Goal: Task Accomplishment & Management: Use online tool/utility

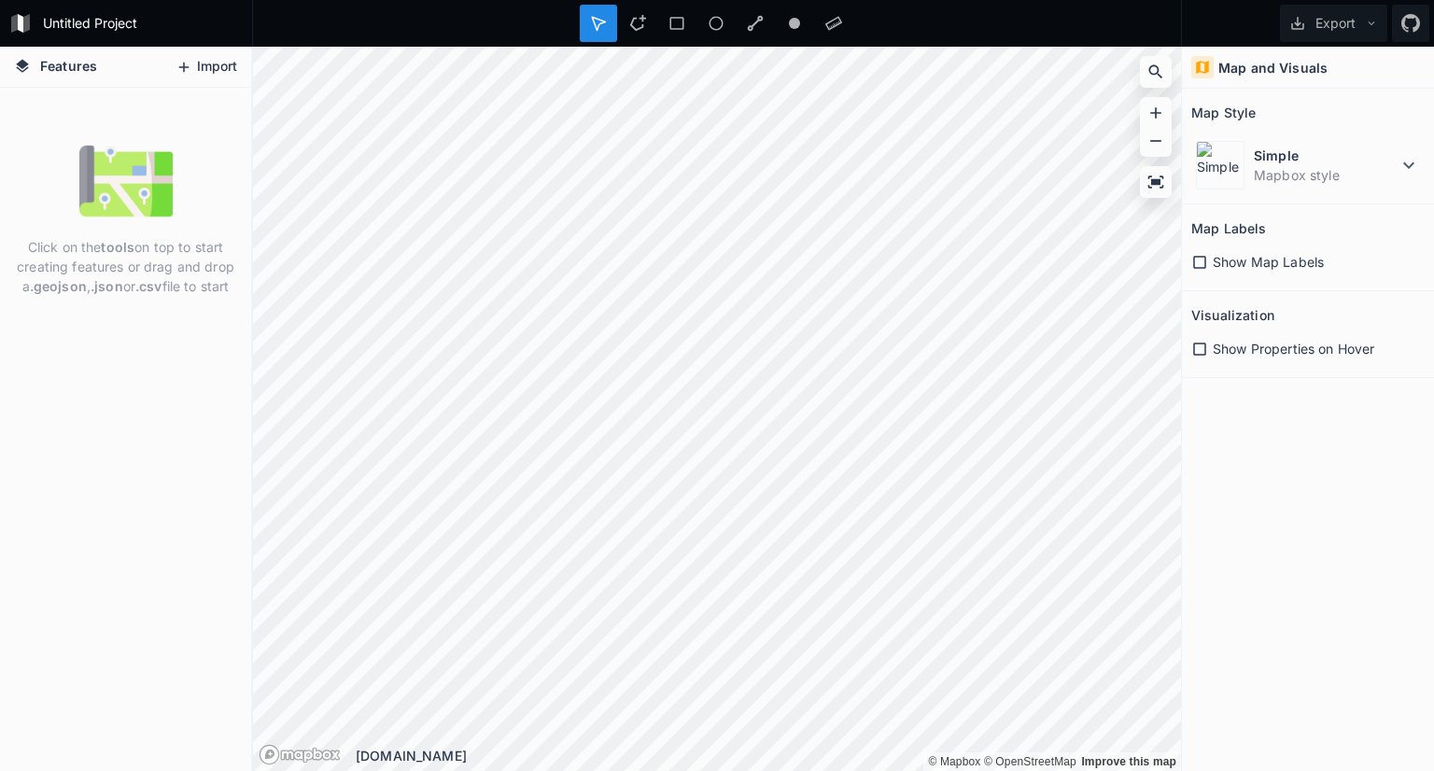
click at [204, 70] on button "Import" at bounding box center [206, 67] width 80 height 30
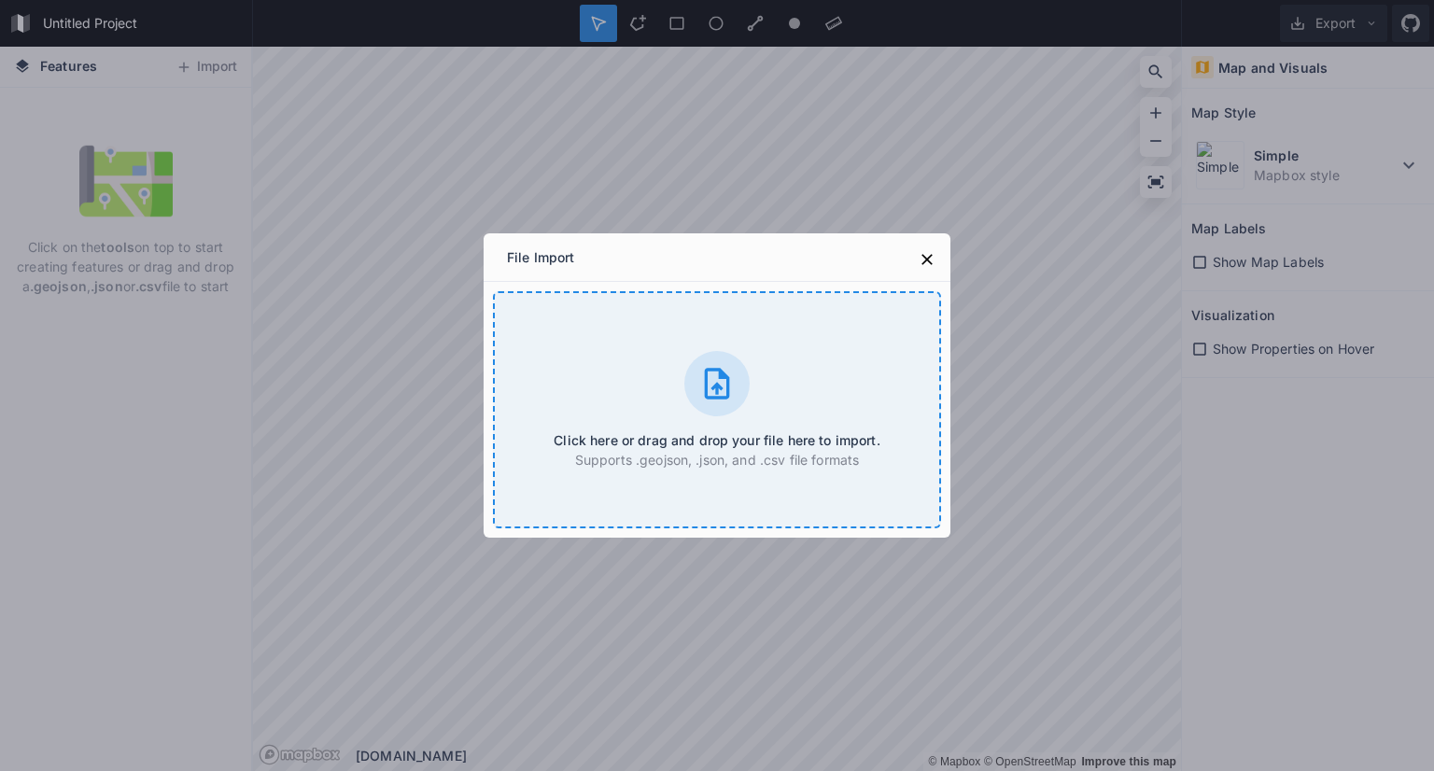
click at [736, 395] on div at bounding box center [716, 383] width 65 height 65
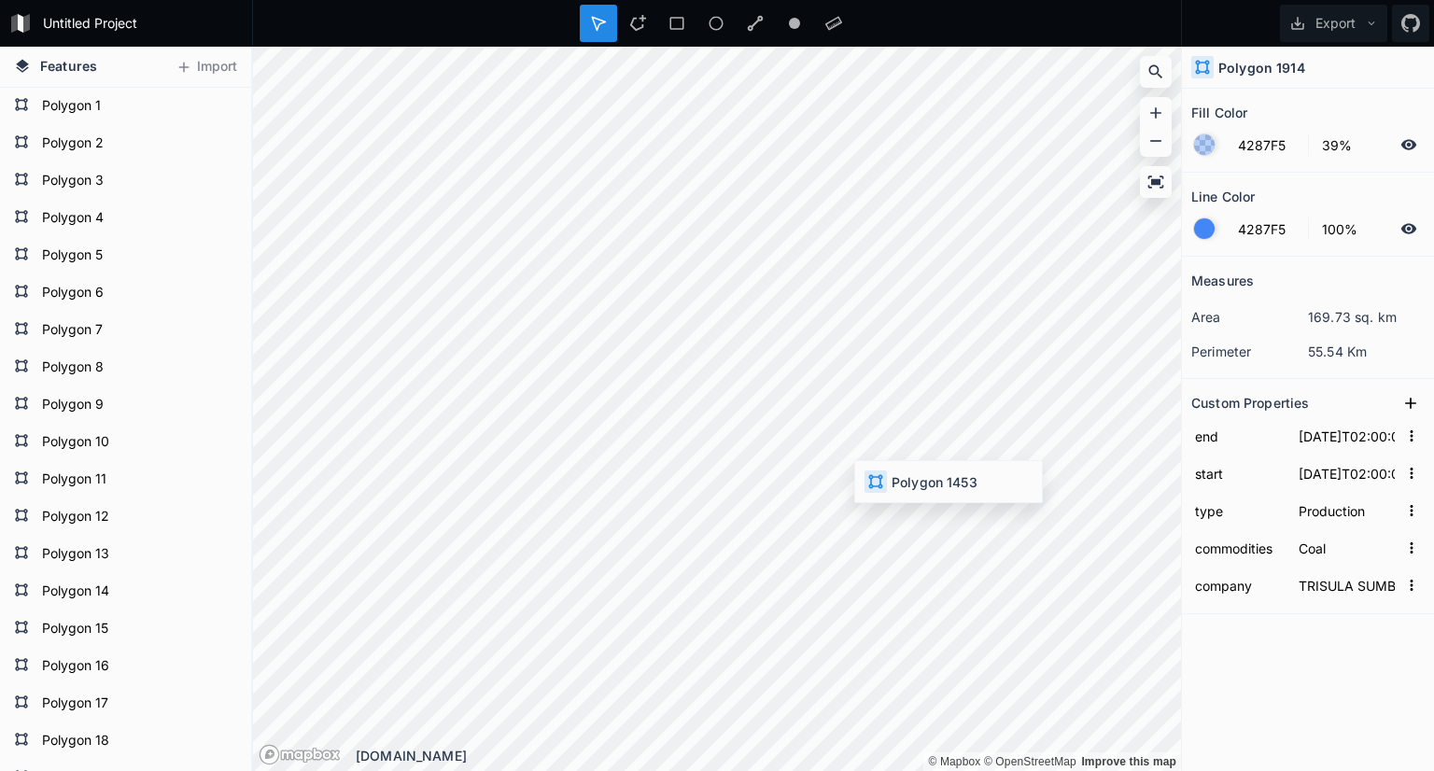
type input "[DATE]T19:00:00"
type input "[DATE]T18:00:00"
type input "SUMBER DAYA ENERGI"
type input "[DATE]T02:00:00"
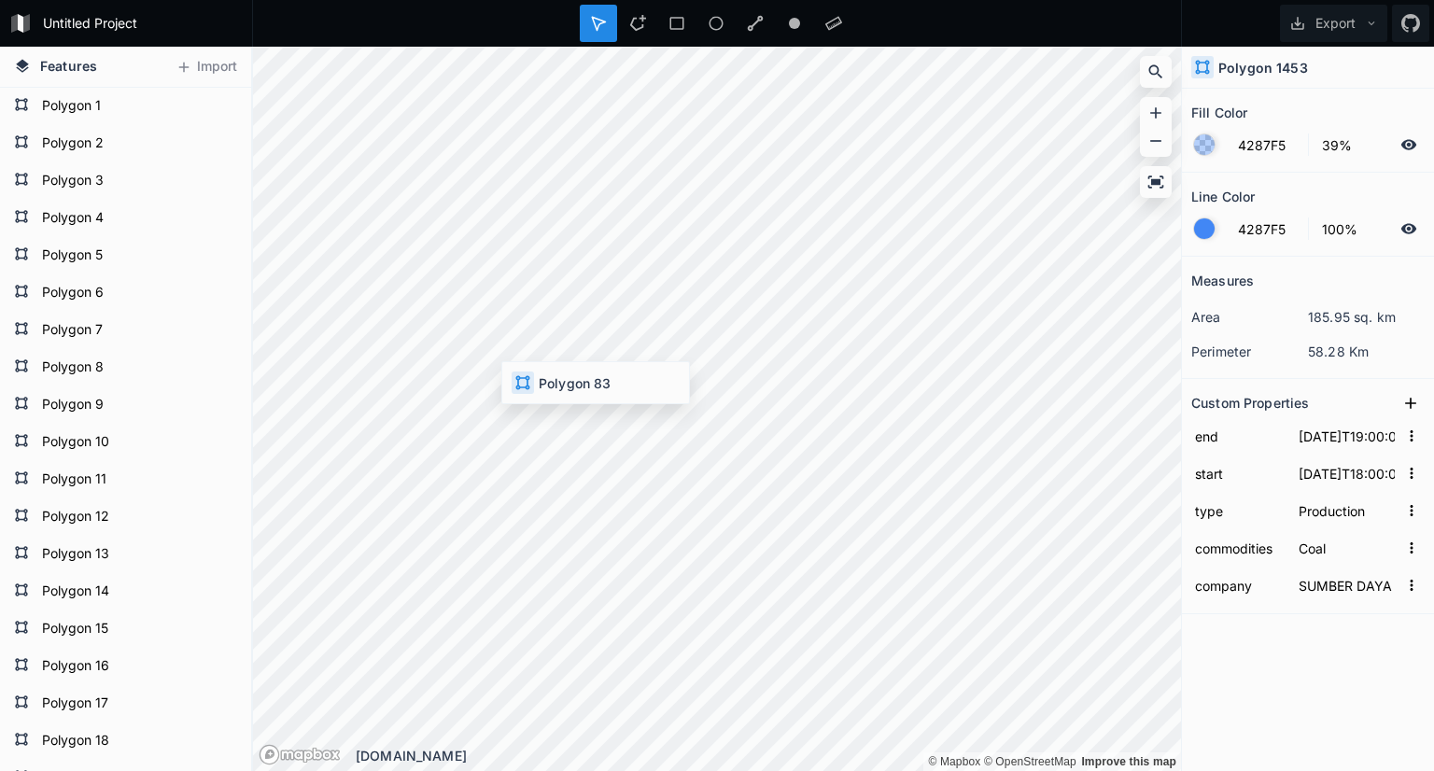
type input "RIZKY BARITO TIMUR"
type input "[DATE]T02:00:00"
type input "[DATE]T01:00:00"
type input "SAPTA PERSONA DINAMIKA"
type input "[DATE]T18:00:00"
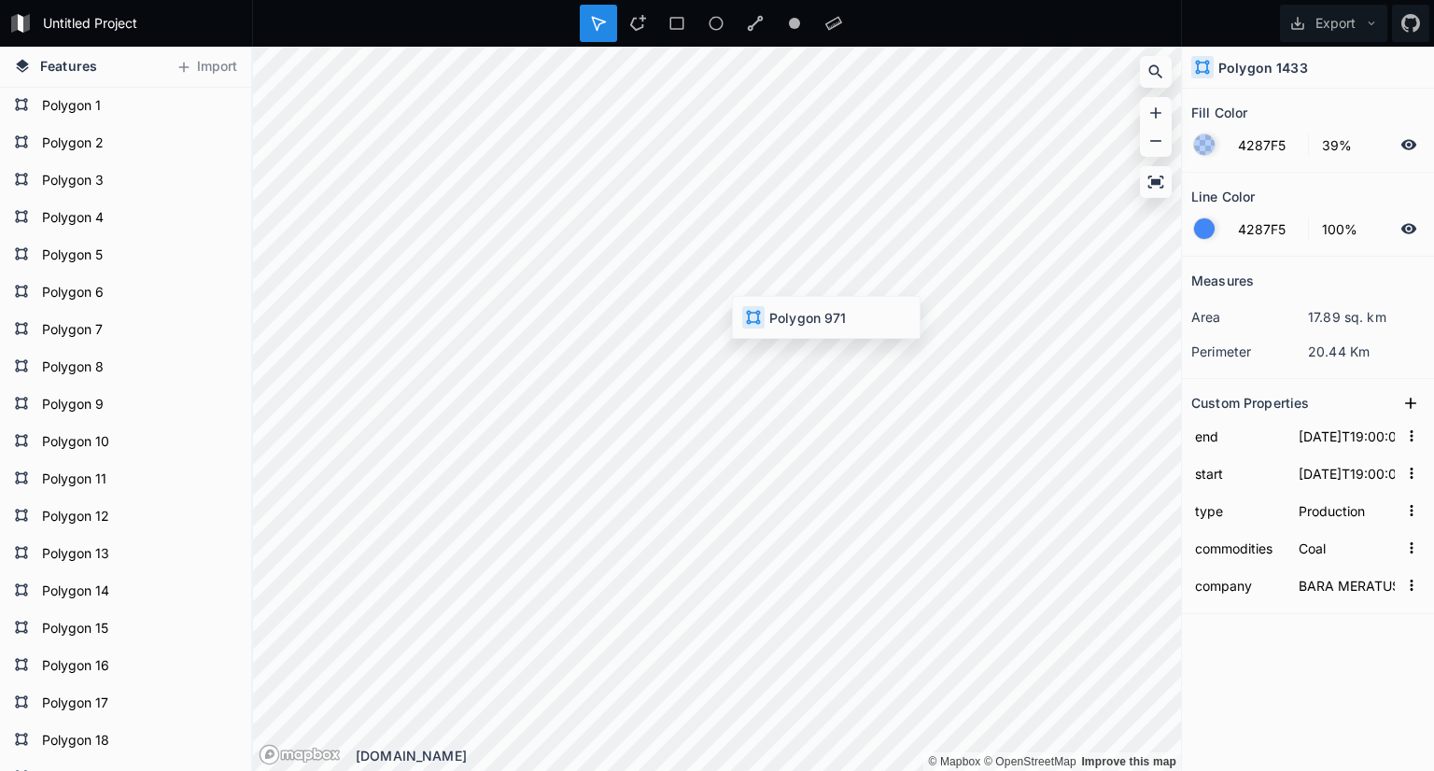
type input "[DATE]T18:00:00"
type input "KARYA GEMILANG LIMPAH REJEKI"
type input "[DATE]T02:00:00"
type input "[GEOGRAPHIC_DATA]"
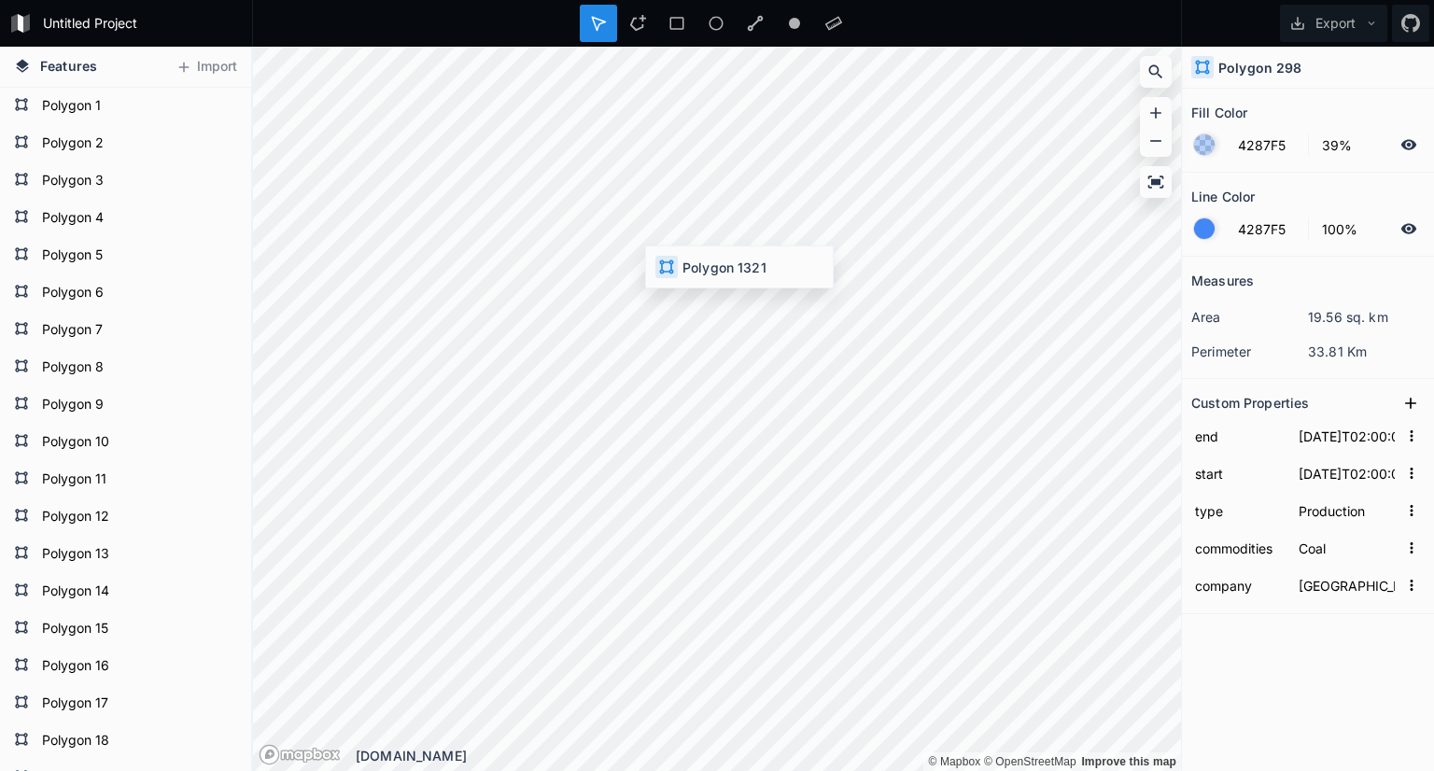
type input "[DATE]T19:00:00"
type input "[GEOGRAPHIC_DATA] KURNIA"
type input "[DATE]T01:00:00"
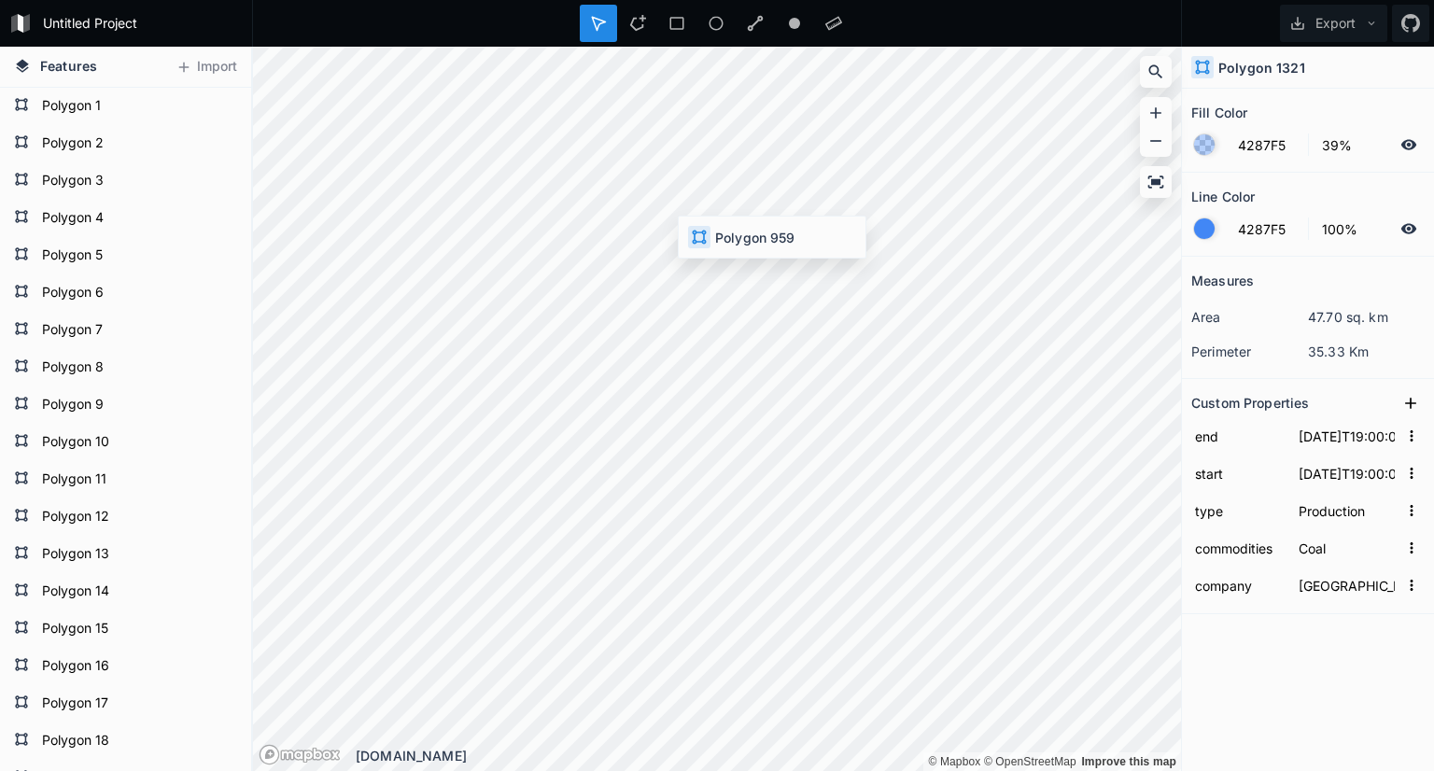
type input "BANGUNNUSANTARA JAYAMAKMUR"
type input "[DATE]T19:00:00"
type input "BANGUN NUSANTARA JAYA MAKMUR SUKSES"
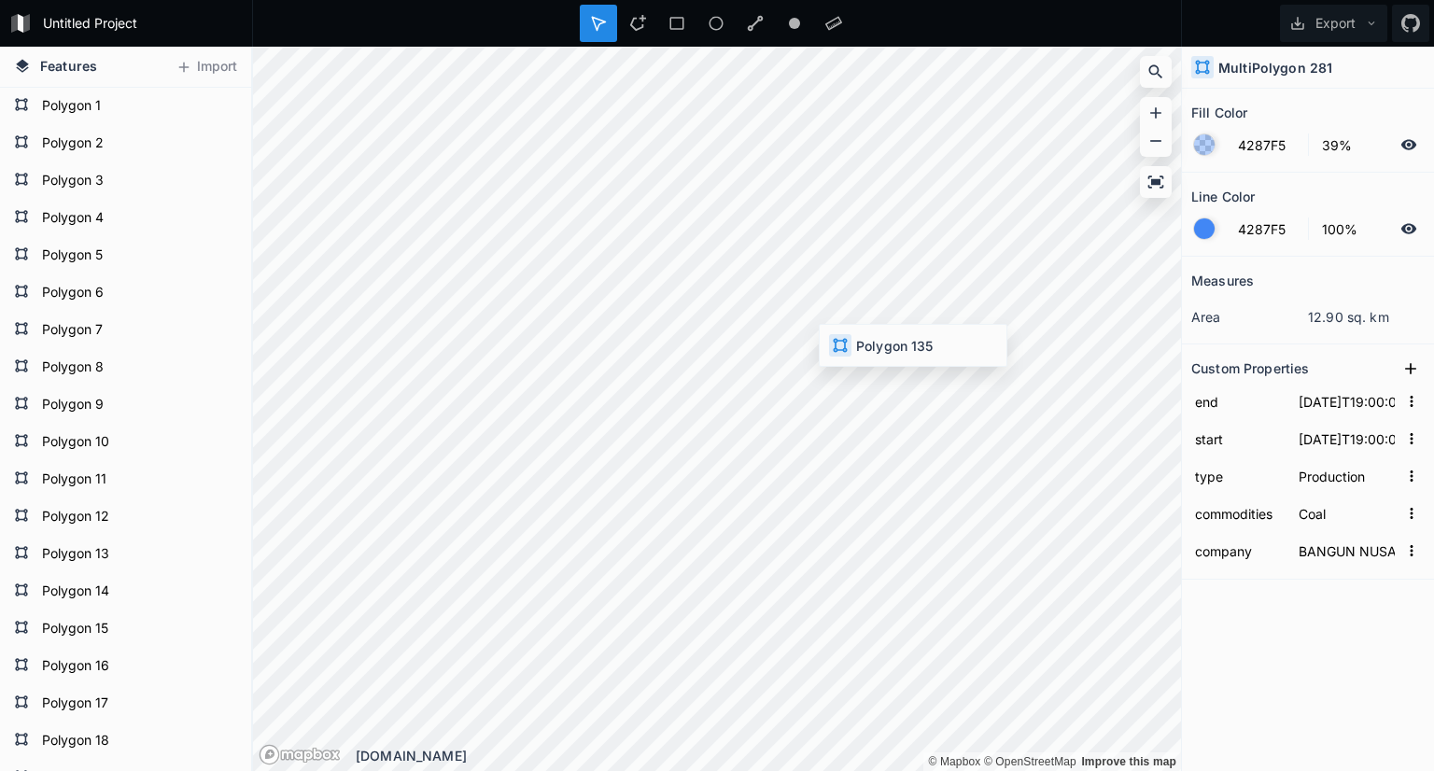
type input "[DATE]T19:00:00"
type input "TAMIANG JAYA SUKSES"
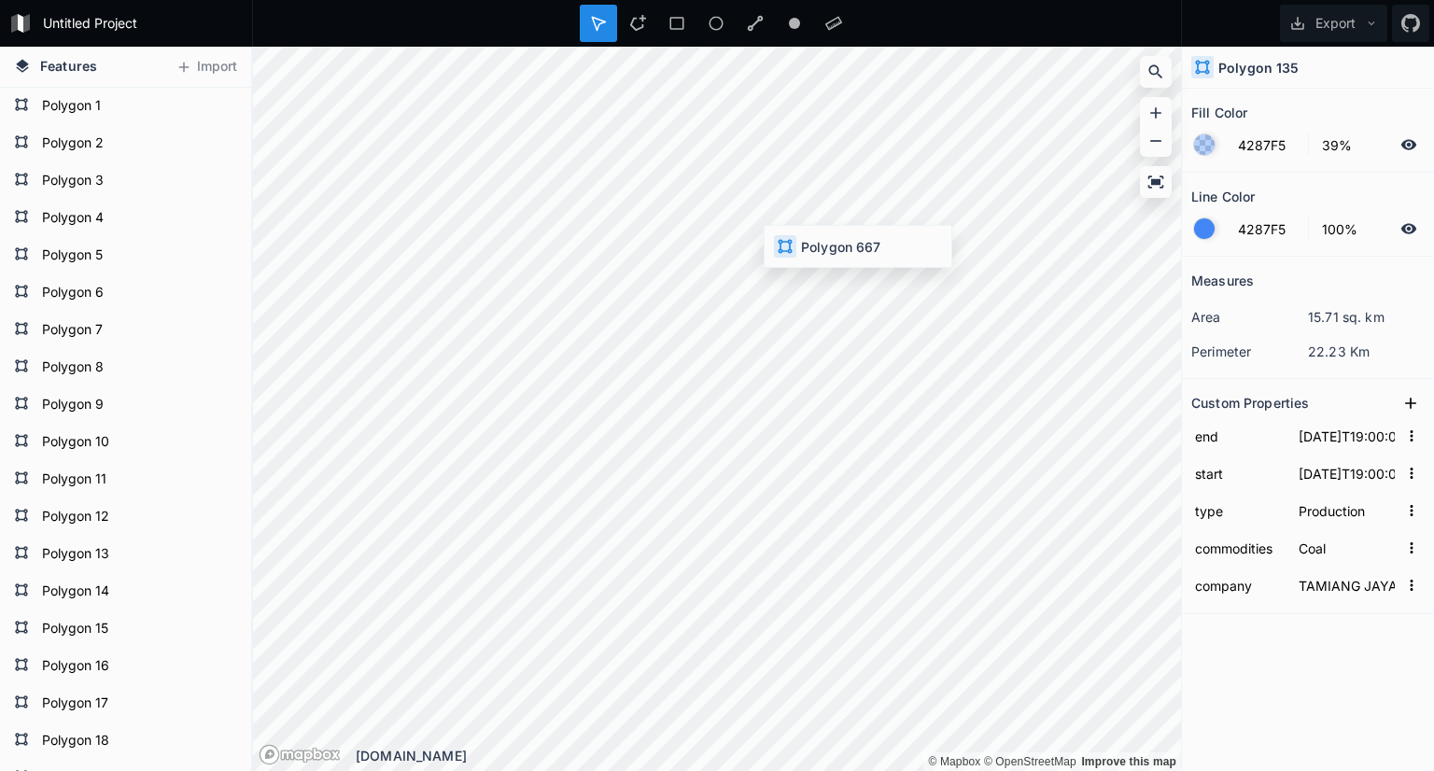
type input "[DATE]T19:00:00"
type input "[DATE]T18:00:00"
type input "GUNUNG EMAS ABADI"
type input "[DATE]T01:00:00"
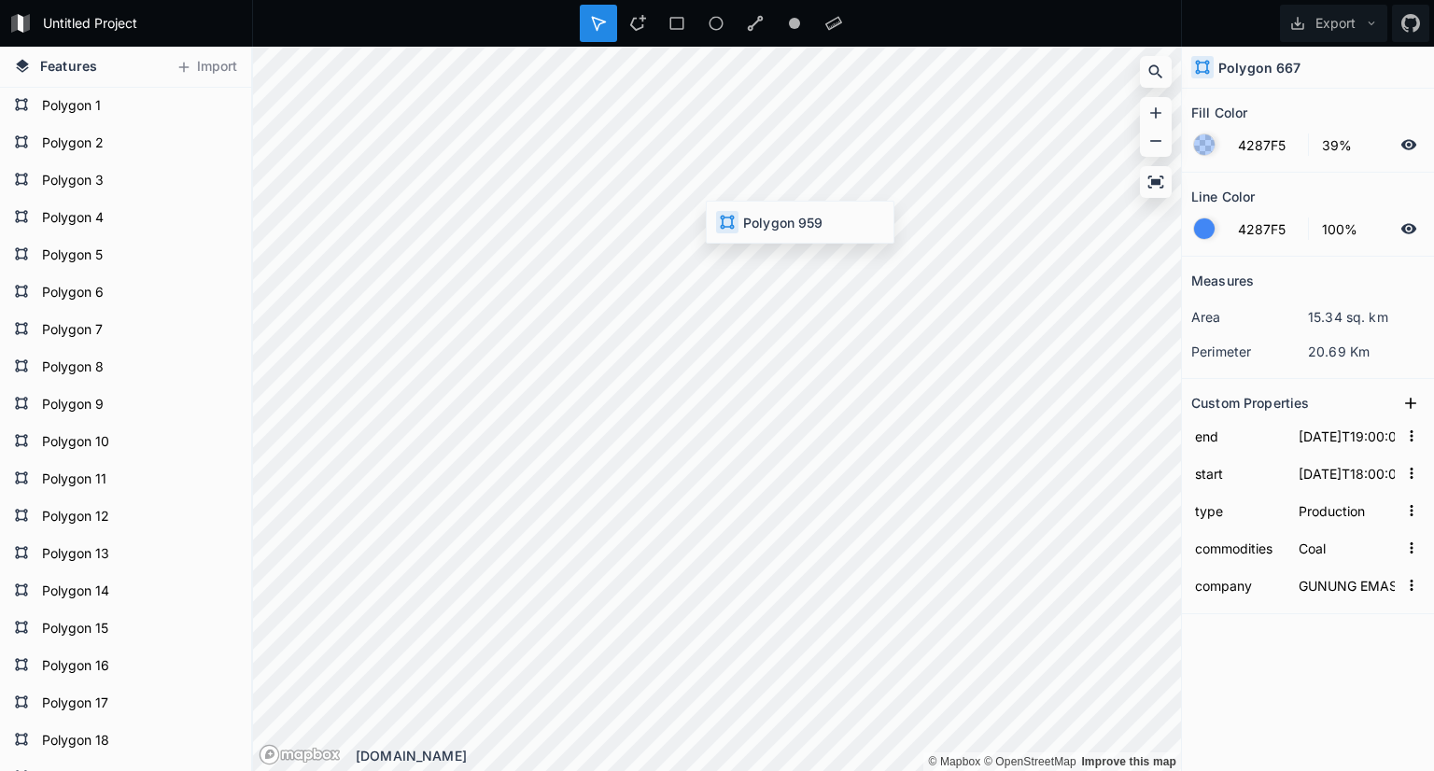
type input "BANGUNNUSANTARA JAYAMAKMUR"
type input "[DATE]T18:00:00"
type input "[DATE]T19:00:00"
type input "SINGLURUS PRATAMA"
